Goal: Navigation & Orientation: Find specific page/section

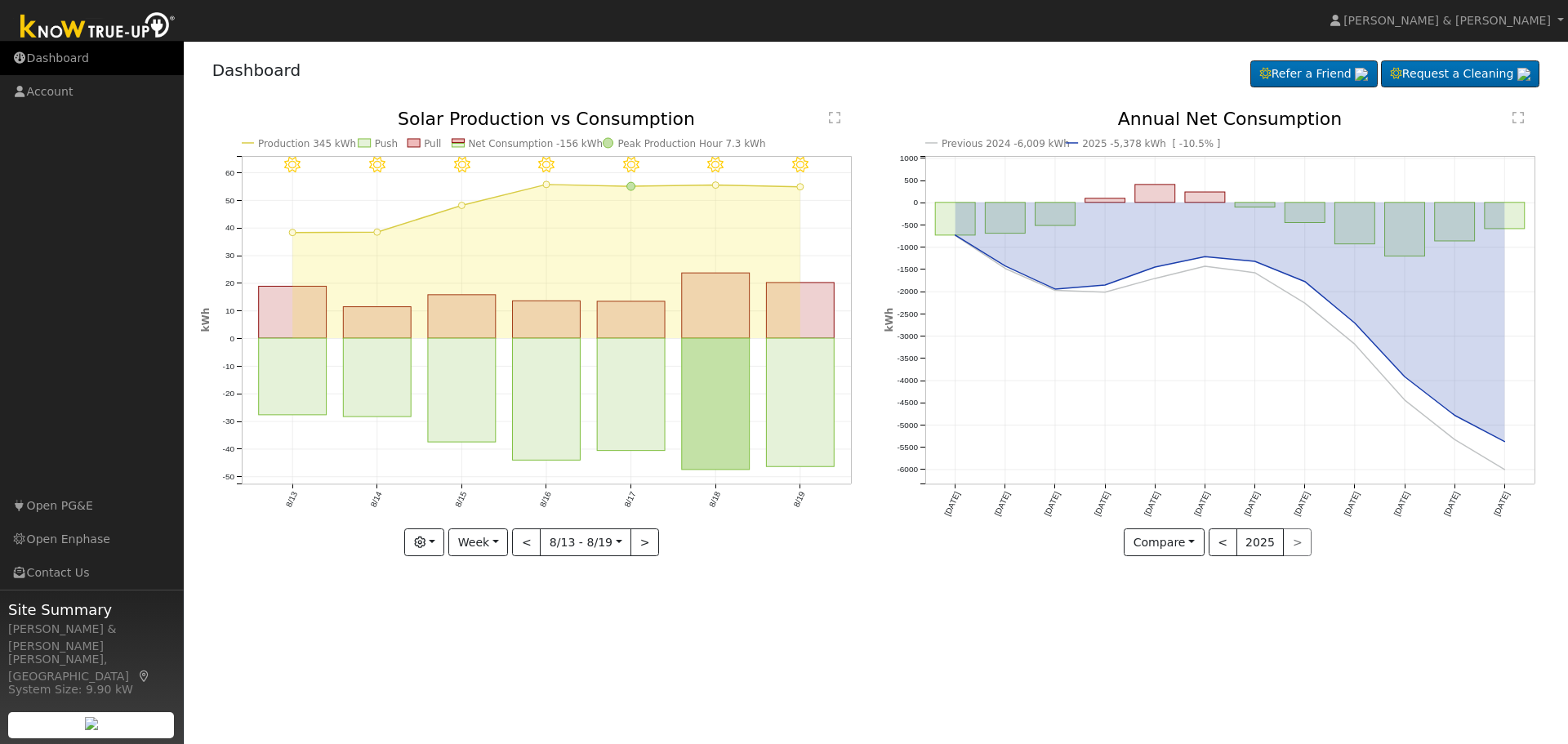
click at [101, 60] on link "Dashboard" at bounding box center [91, 58] width 183 height 33
click at [55, 59] on link "Dashboard" at bounding box center [91, 58] width 183 height 33
click at [42, 57] on link "Dashboard" at bounding box center [91, 58] width 183 height 33
